Goal: Complete application form

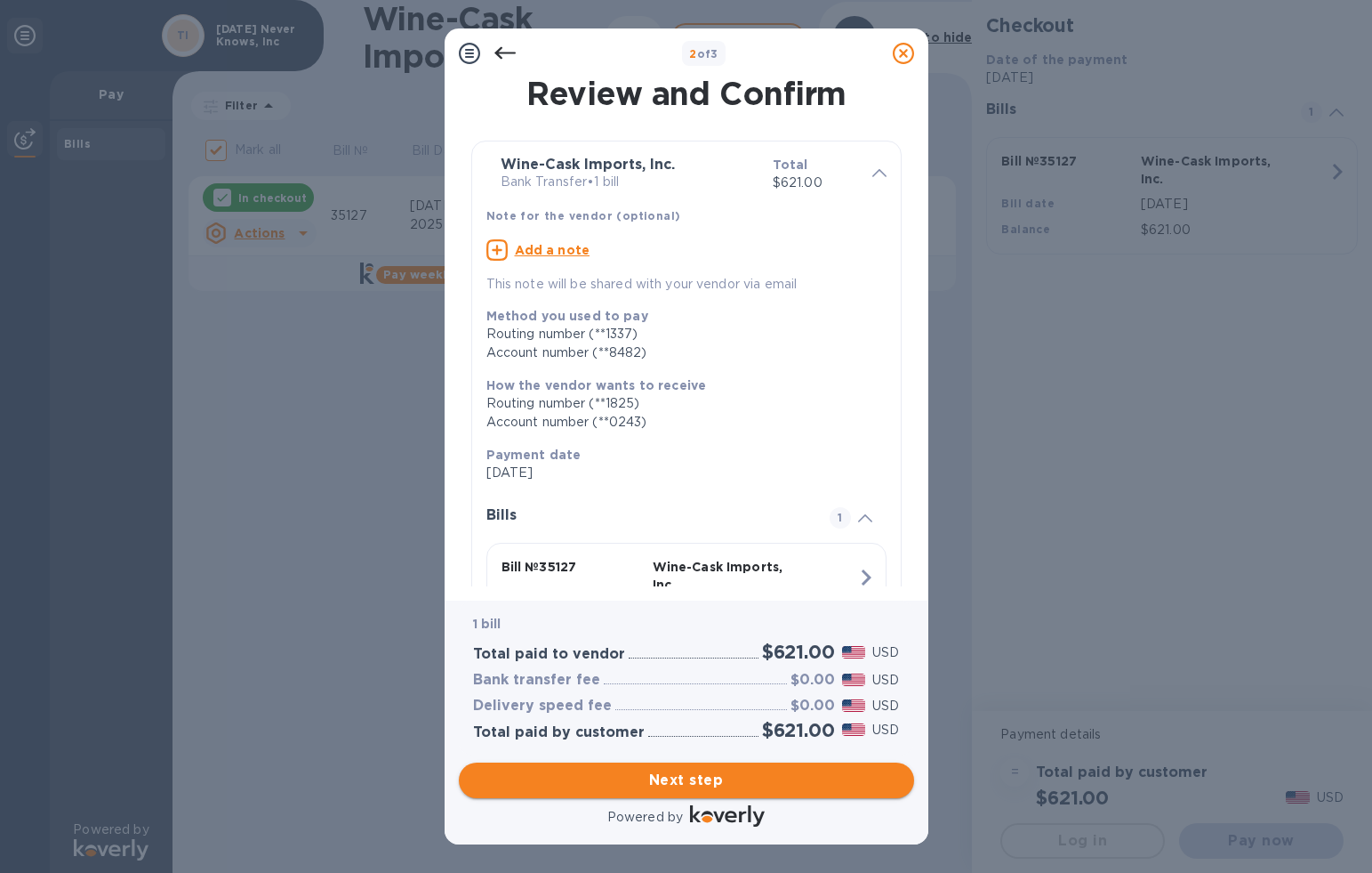
click at [677, 787] on span "Next step" at bounding box center [686, 780] width 426 height 22
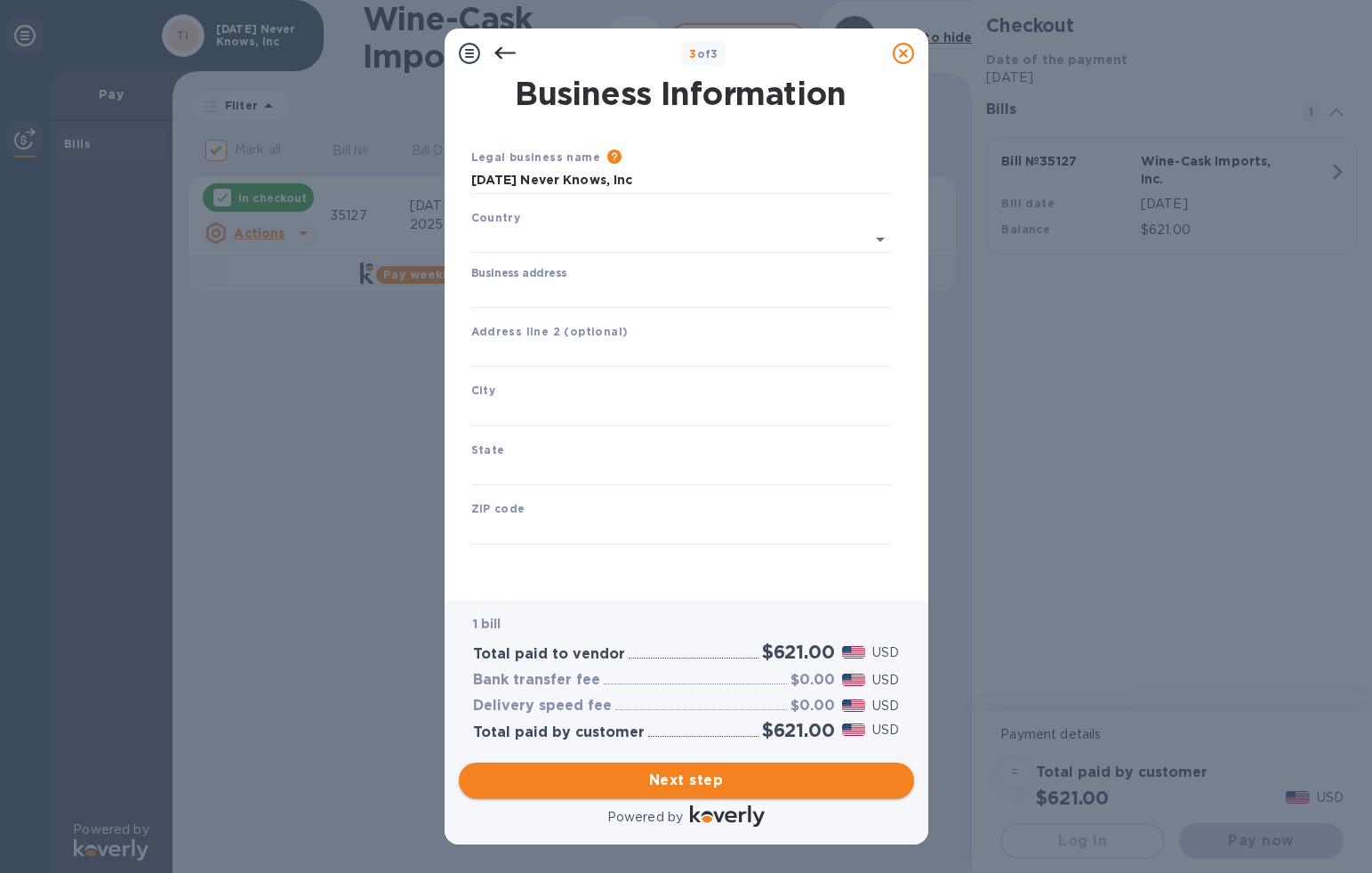
type input "[GEOGRAPHIC_DATA]"
click at [524, 301] on input "Business address" at bounding box center [681, 291] width 420 height 27
type input "[STREET_ADDRESS]"
click at [508, 407] on input "text" at bounding box center [681, 409] width 420 height 27
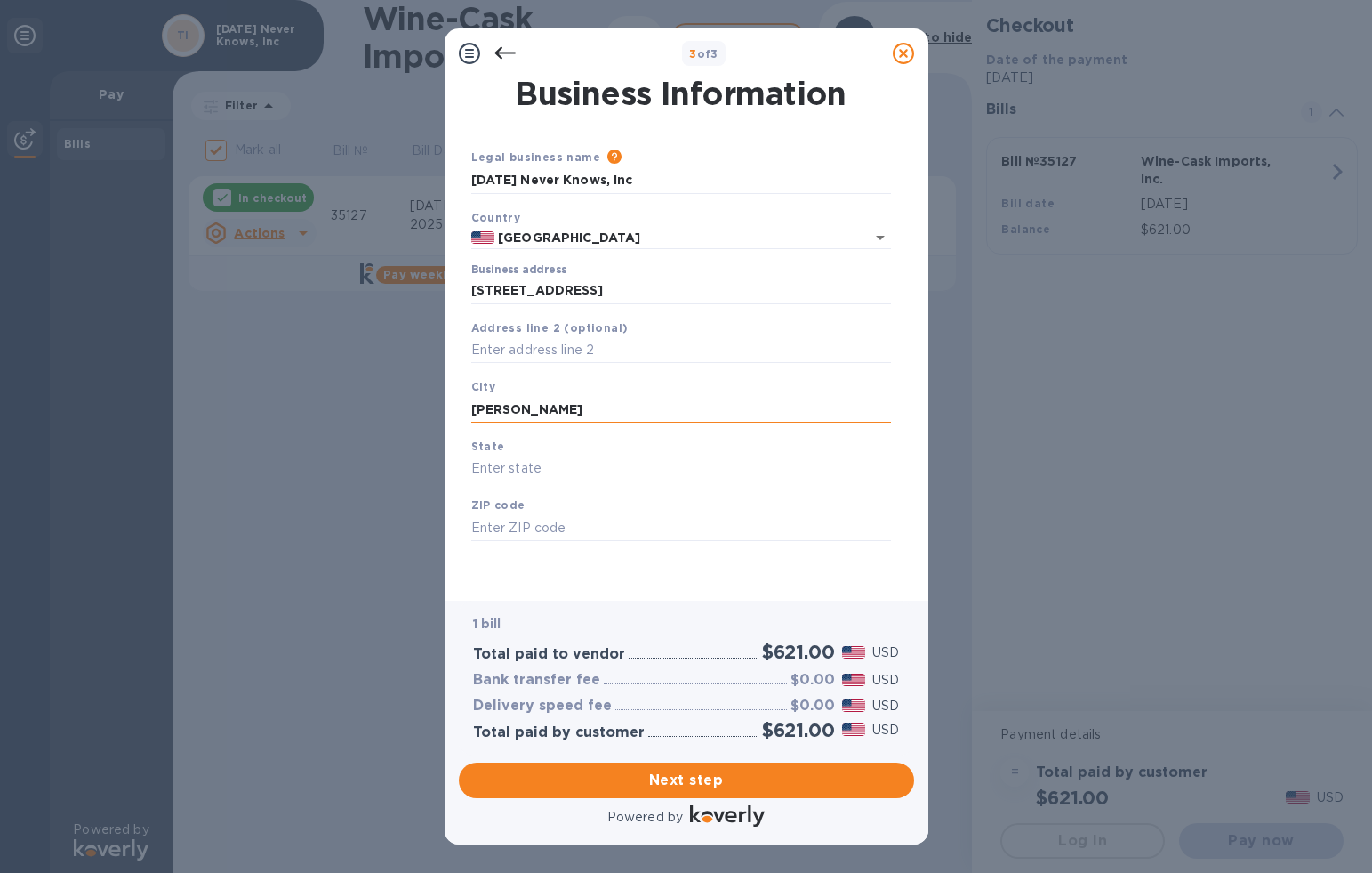
type input "[PERSON_NAME]"
type input "MA"
type input "01754"
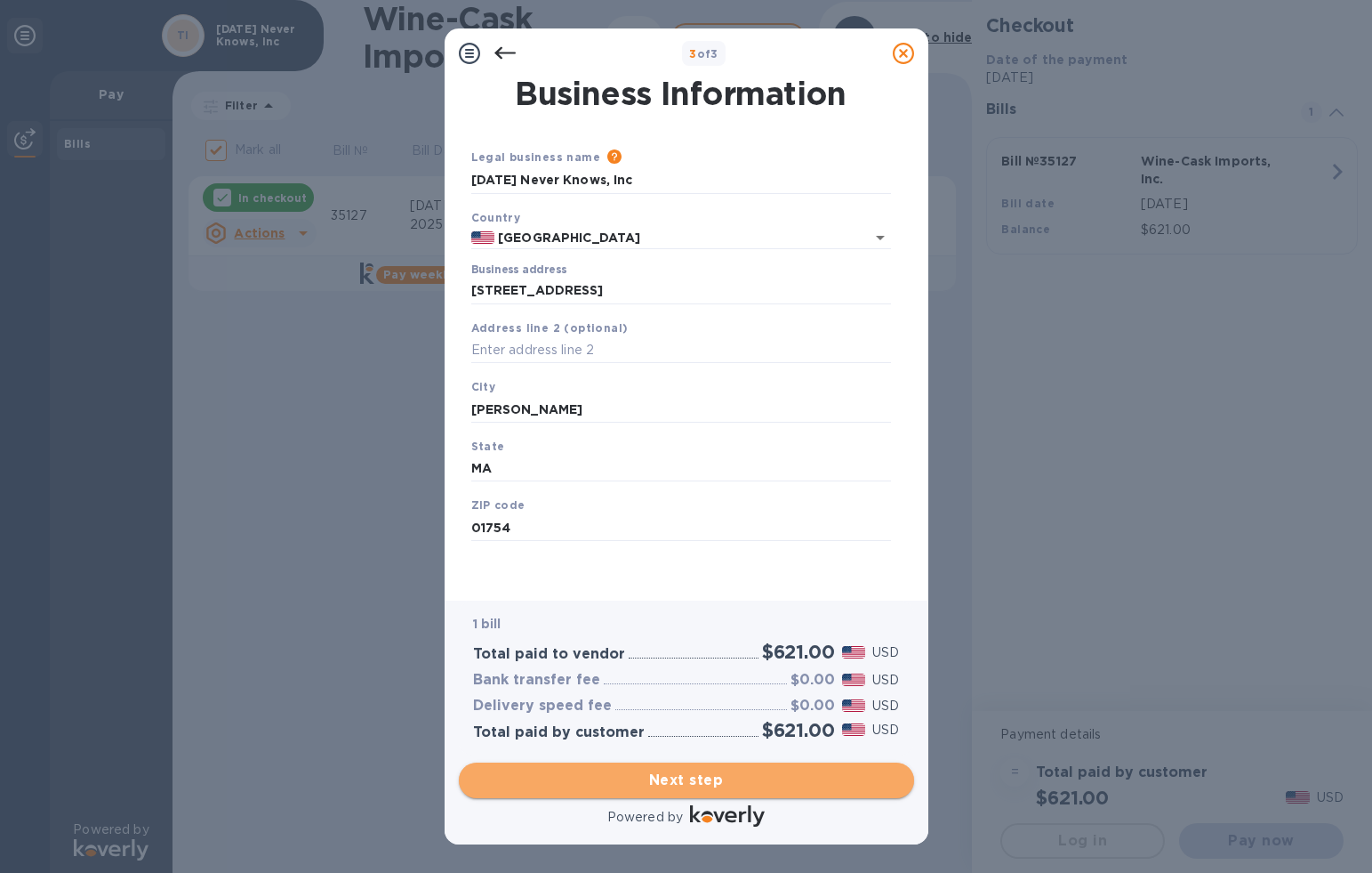
click at [678, 783] on span "Next step" at bounding box center [686, 780] width 426 height 22
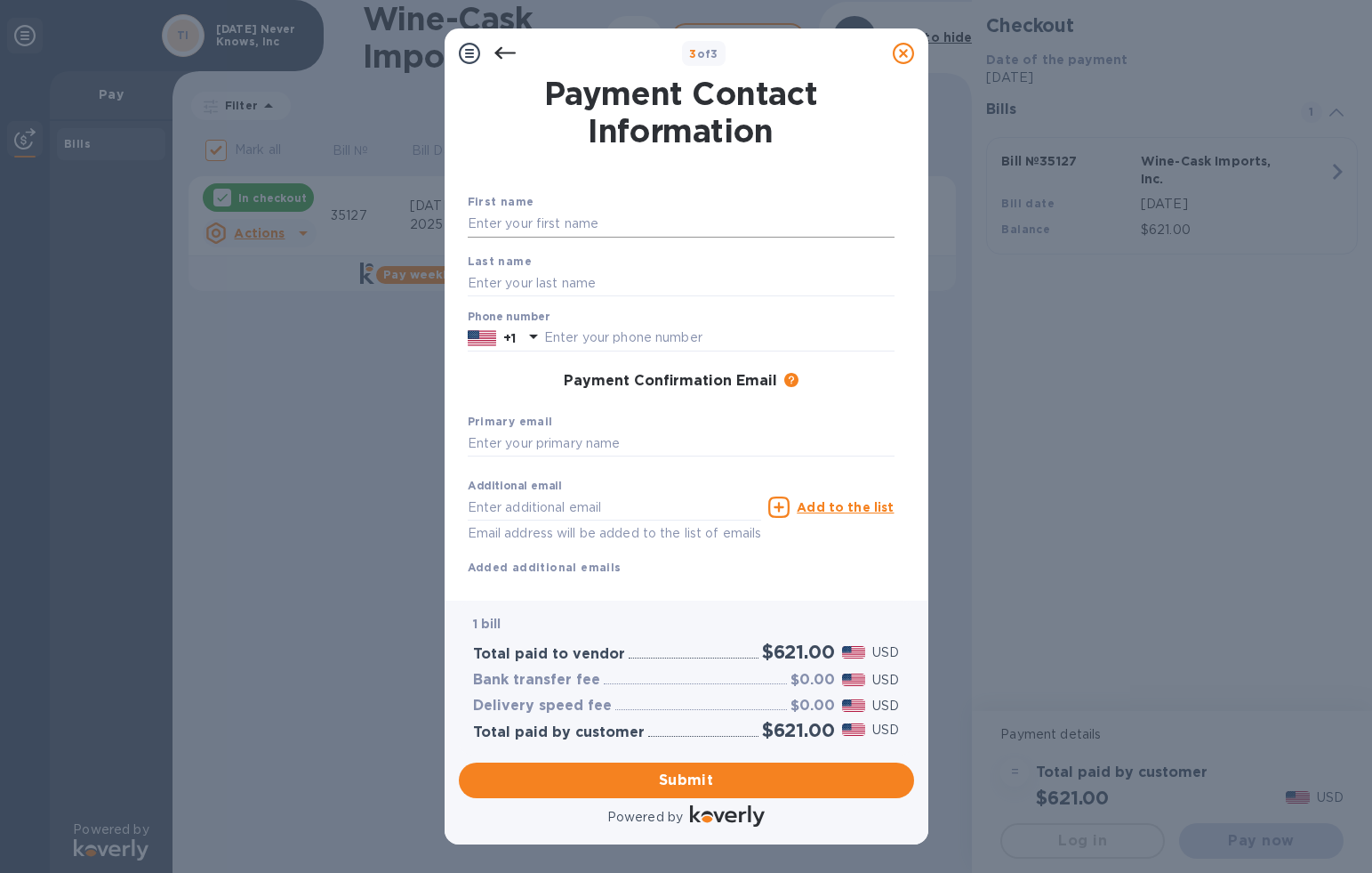
click at [594, 224] on input "text" at bounding box center [681, 224] width 426 height 27
type input "[PERSON_NAME]"
type input "Phypers"
type input "9143935300"
click at [495, 444] on input "text" at bounding box center [681, 443] width 426 height 27
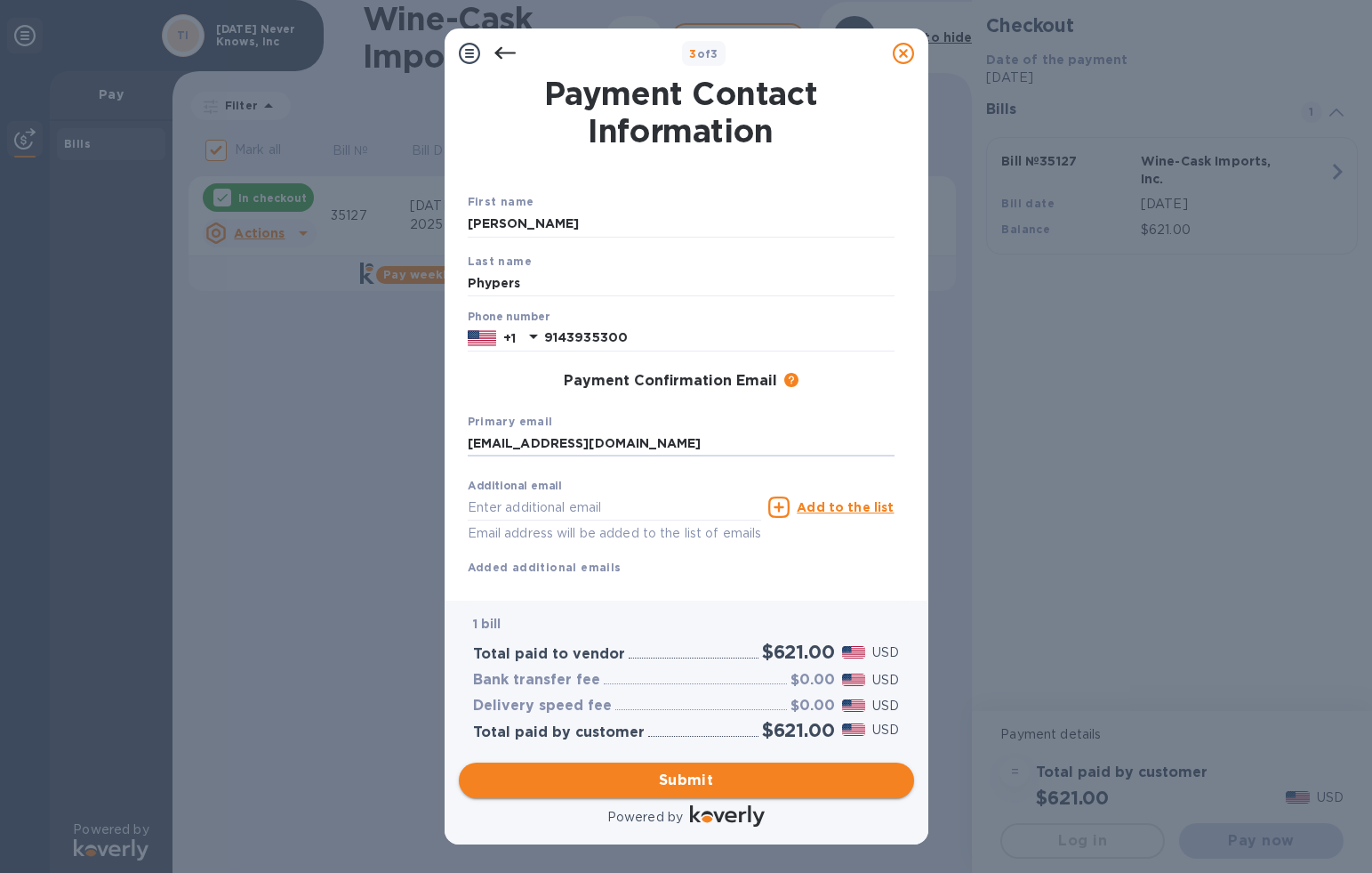
type input "[EMAIL_ADDRESS][DOMAIN_NAME]"
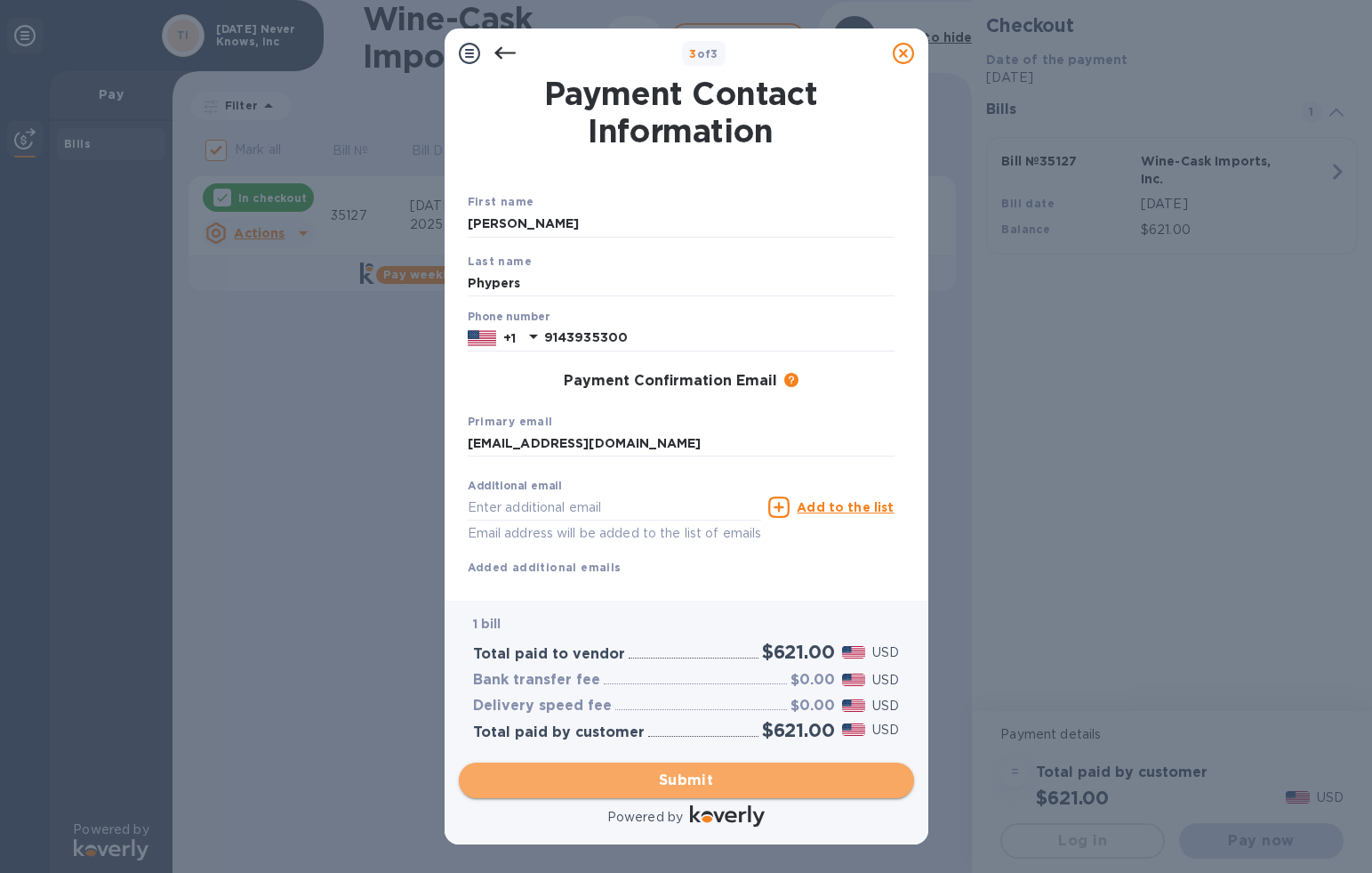
click at [670, 784] on span "Submit" at bounding box center [686, 780] width 426 height 22
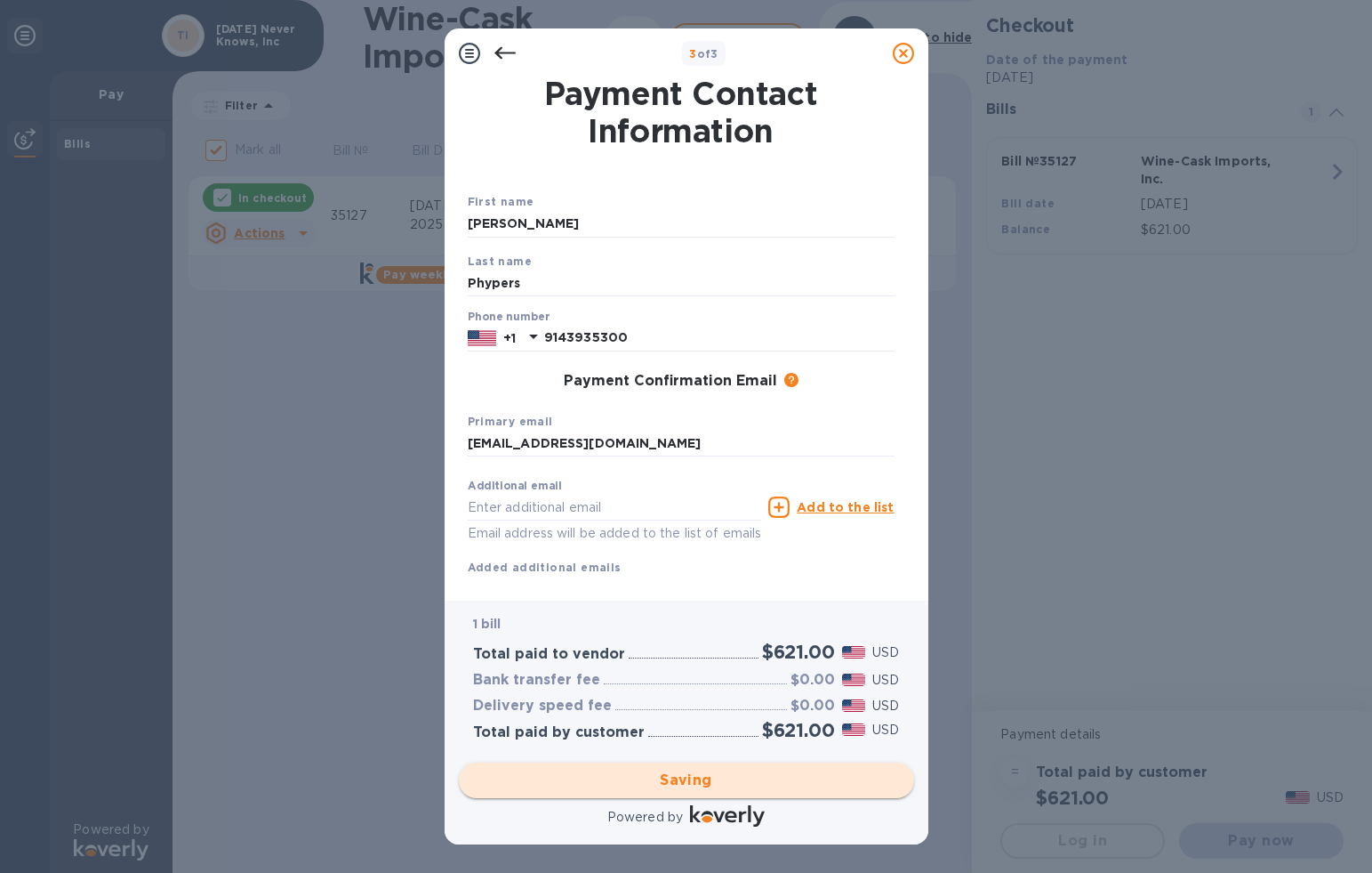
checkbox input "false"
